Goal: Information Seeking & Learning: Learn about a topic

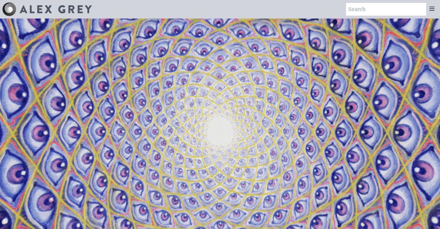
click at [431, 9] on icon at bounding box center [432, 8] width 7 height 7
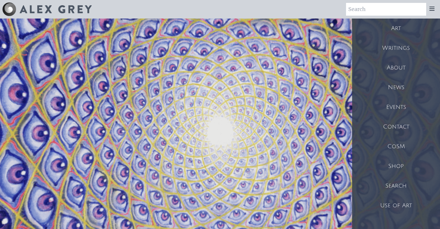
click at [401, 44] on div "Writings" at bounding box center [396, 48] width 88 height 20
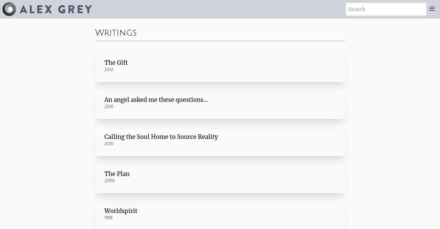
click at [379, 9] on input "search" at bounding box center [386, 9] width 80 height 13
type input "visionary art"
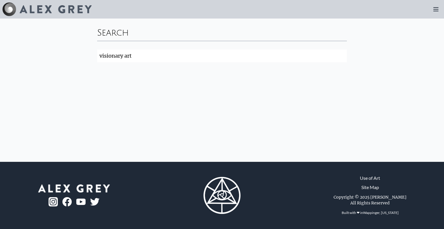
click at [342, 56] on input "visionary art" at bounding box center [222, 55] width 250 height 13
type input "visionary"
click button "Search" at bounding box center [0, 0] width 0 height 0
click at [340, 56] on input "visionary" at bounding box center [222, 55] width 250 height 13
click at [343, 56] on input "visionary" at bounding box center [222, 55] width 250 height 13
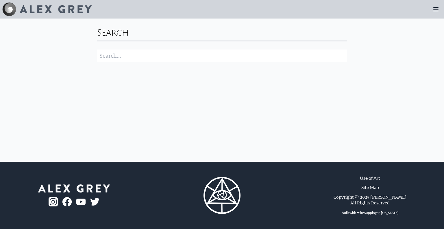
click at [434, 11] on icon at bounding box center [436, 9] width 5 height 3
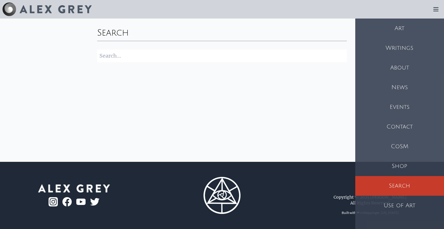
click at [404, 31] on div "Art" at bounding box center [400, 29] width 89 height 20
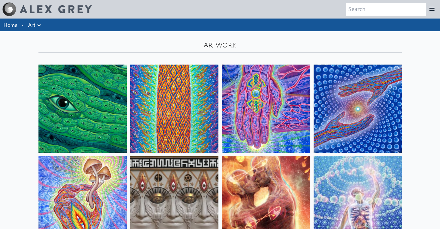
click at [432, 7] on icon at bounding box center [432, 8] width 5 height 3
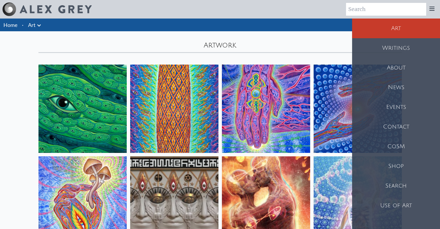
click at [405, 45] on div "Writings" at bounding box center [396, 48] width 88 height 20
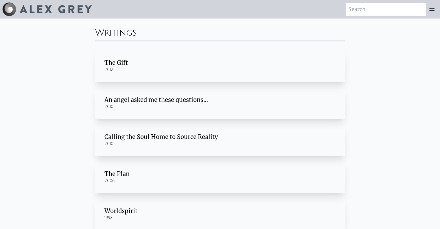
click at [125, 65] on div "The Gift" at bounding box center [219, 63] width 231 height 8
click at [431, 11] on icon at bounding box center [432, 8] width 7 height 7
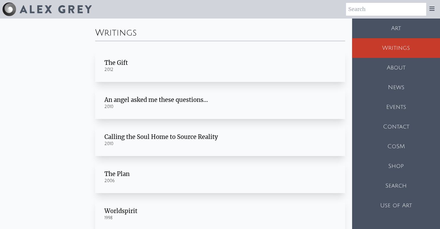
click at [400, 72] on div "About" at bounding box center [396, 68] width 88 height 20
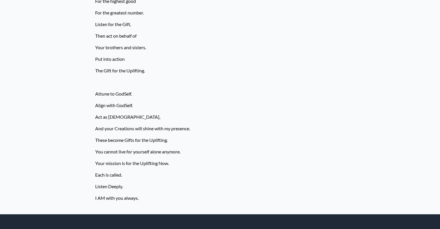
scroll to position [2367, 0]
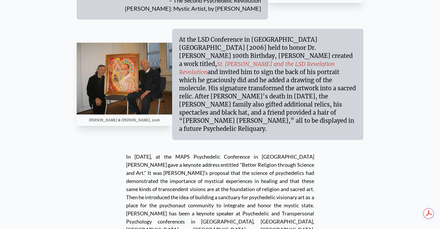
scroll to position [3054, 0]
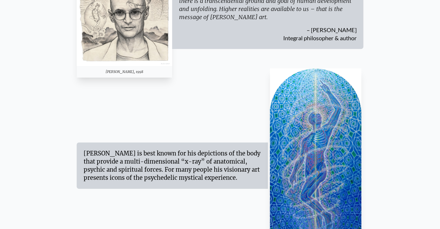
scroll to position [0, 0]
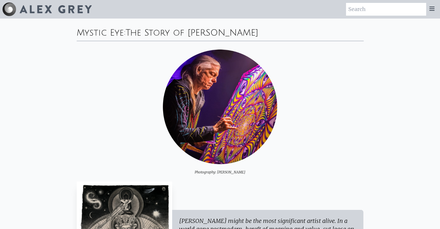
click at [433, 9] on icon at bounding box center [432, 8] width 5 height 3
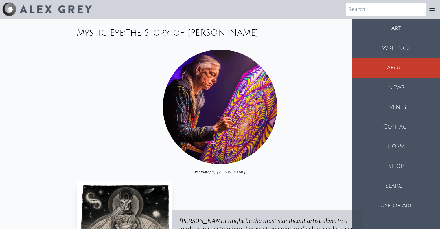
click at [398, 87] on div "News" at bounding box center [396, 88] width 88 height 20
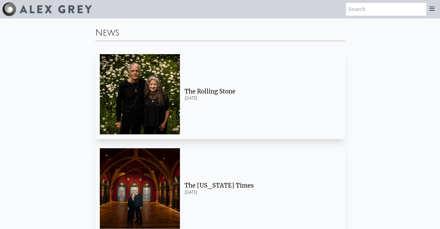
click at [433, 9] on icon at bounding box center [432, 8] width 7 height 7
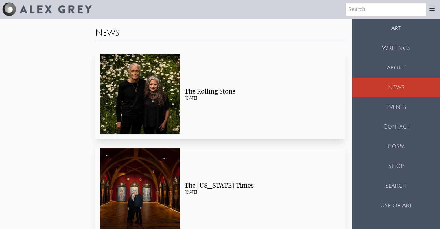
click at [399, 184] on div "Search" at bounding box center [396, 186] width 88 height 20
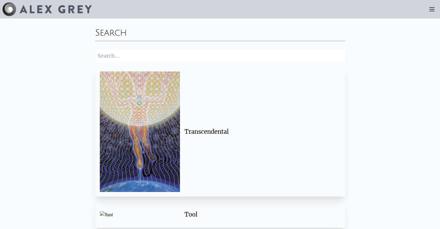
click at [433, 11] on icon at bounding box center [432, 9] width 5 height 3
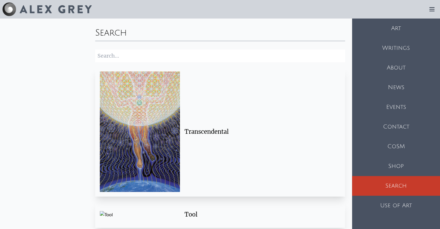
click at [402, 201] on div "Use of Art" at bounding box center [396, 206] width 88 height 20
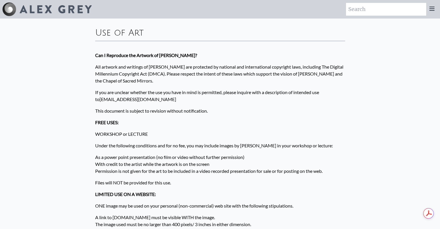
click at [378, 14] on input "search" at bounding box center [386, 9] width 80 height 13
type input "huichol"
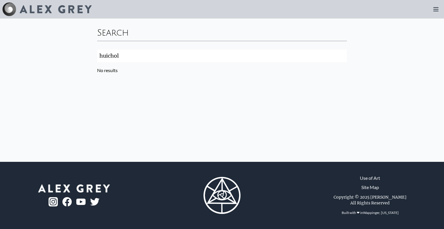
click at [343, 56] on input "huichol" at bounding box center [222, 55] width 250 height 13
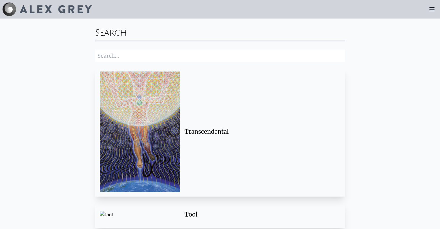
click at [273, 58] on input "search" at bounding box center [220, 55] width 250 height 13
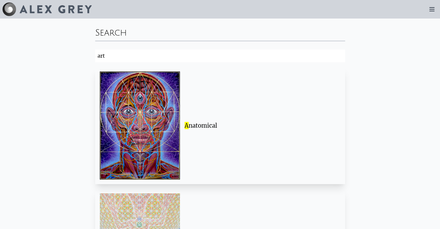
type input "art"
click button "Search" at bounding box center [0, 0] width 0 height 0
click at [266, 57] on input "art" at bounding box center [220, 55] width 250 height 13
click button "Search" at bounding box center [0, 0] width 0 height 0
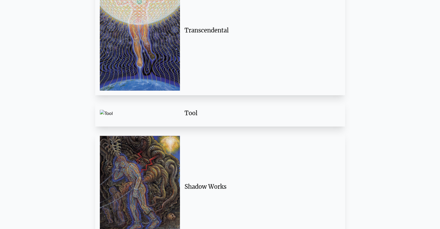
scroll to position [223, 0]
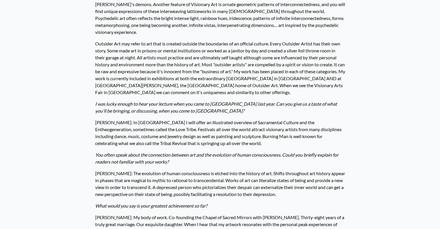
scroll to position [294, 0]
